Goal: Task Accomplishment & Management: Use online tool/utility

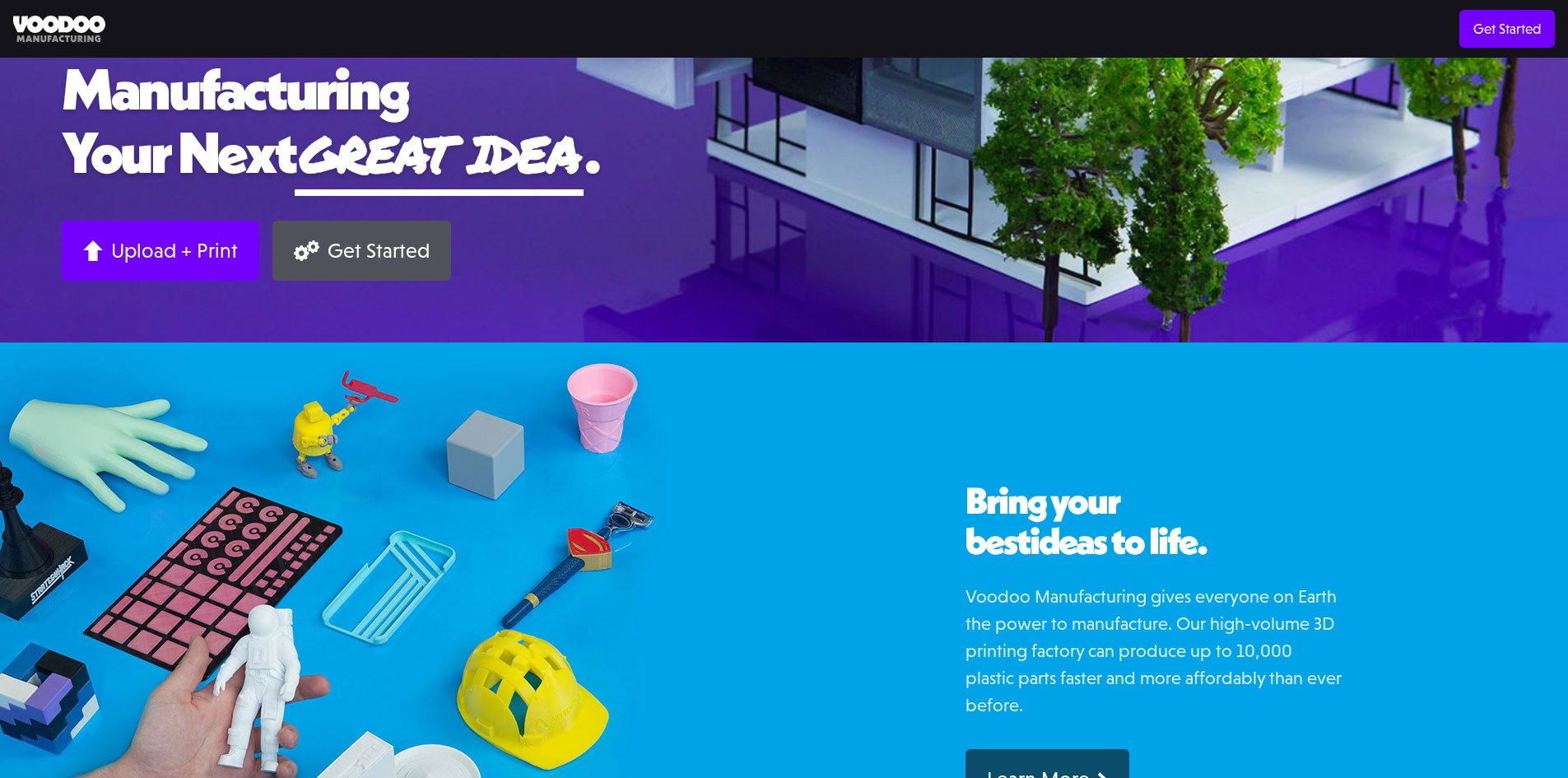
scroll to position [301, 0]
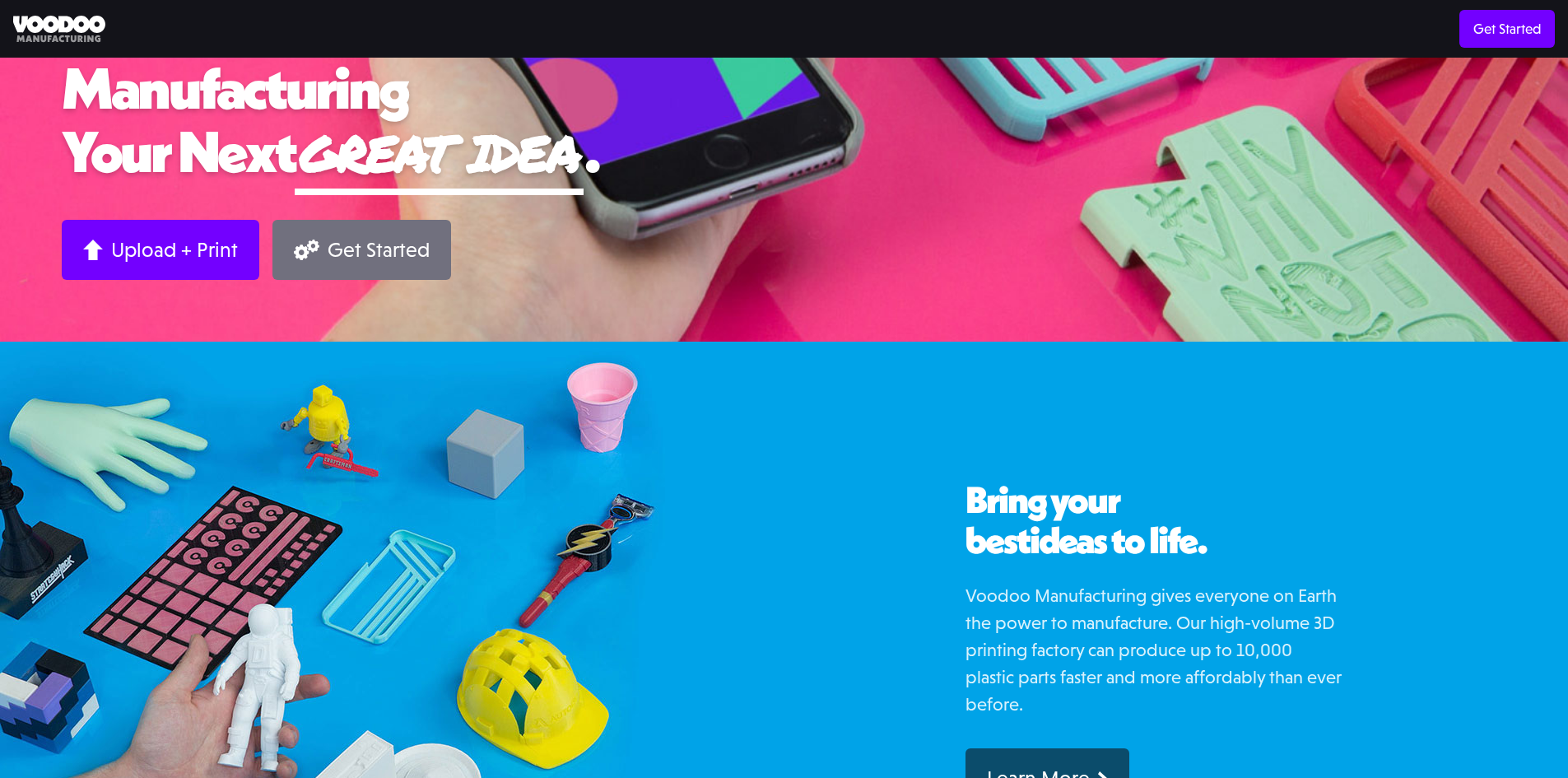
click at [364, 241] on div "Get Started" at bounding box center [379, 249] width 102 height 25
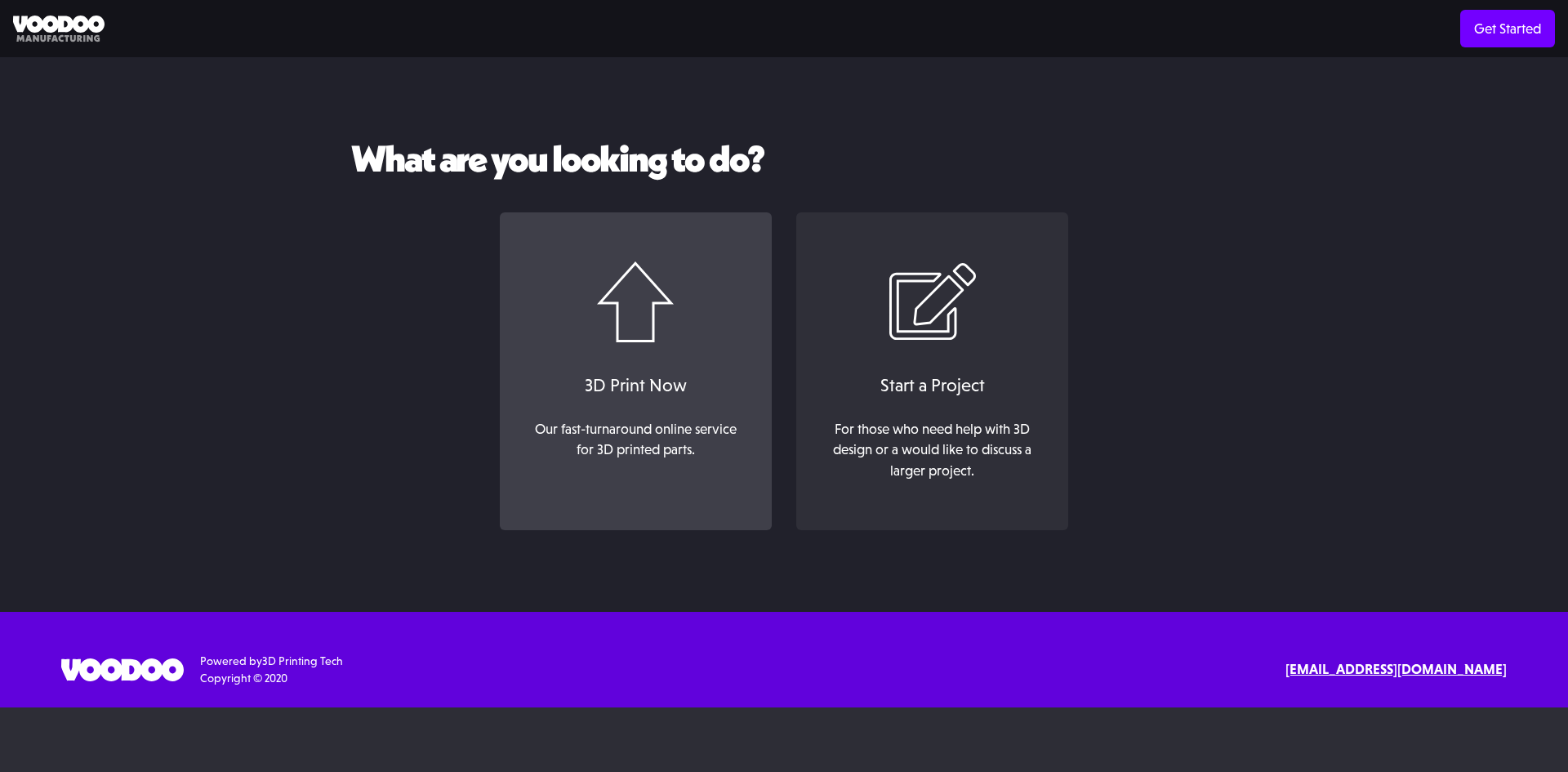
click at [657, 376] on div "3D Print Now" at bounding box center [635, 385] width 239 height 27
